Goal: Find specific page/section: Find specific page/section

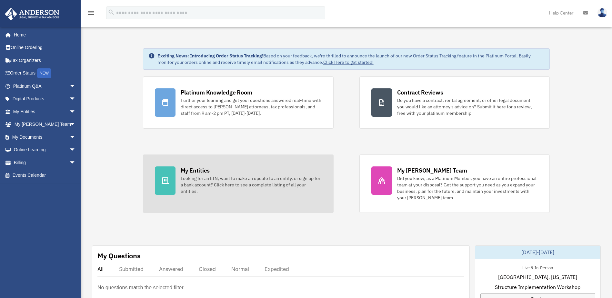
click at [233, 178] on div "Looking for an EIN, want to make an update to an entity, or sign up for a bank …" at bounding box center [251, 184] width 141 height 19
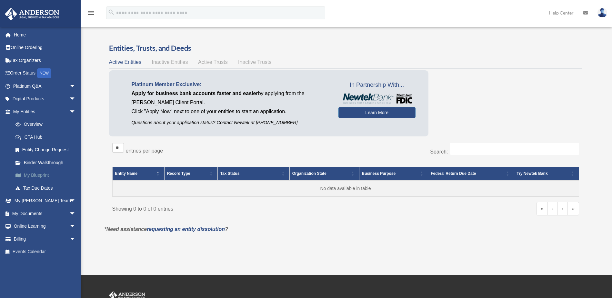
click at [39, 175] on link "My Blueprint" at bounding box center [47, 175] width 76 height 13
